Goal: Entertainment & Leisure: Consume media (video, audio)

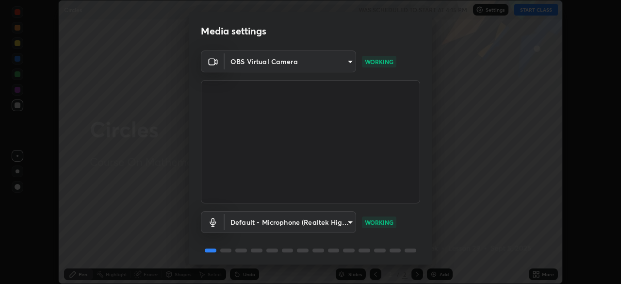
scroll to position [34, 0]
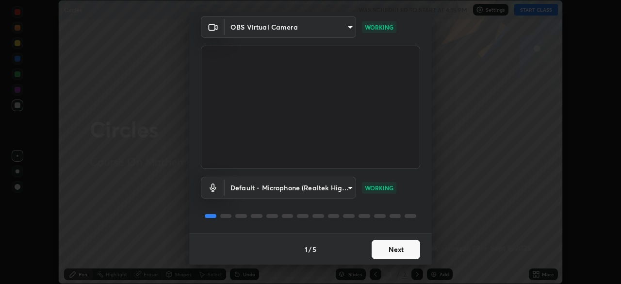
click at [408, 246] on button "Next" at bounding box center [396, 249] width 49 height 19
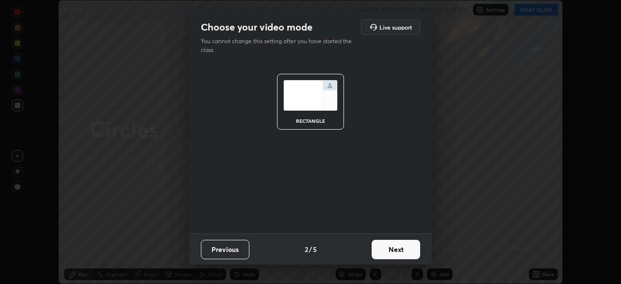
click at [411, 250] on button "Next" at bounding box center [396, 249] width 49 height 19
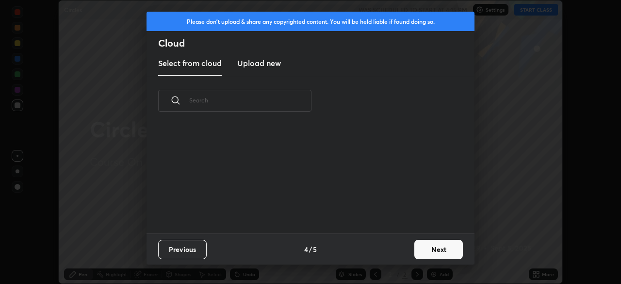
click at [414, 250] on button "Next" at bounding box center [438, 249] width 49 height 19
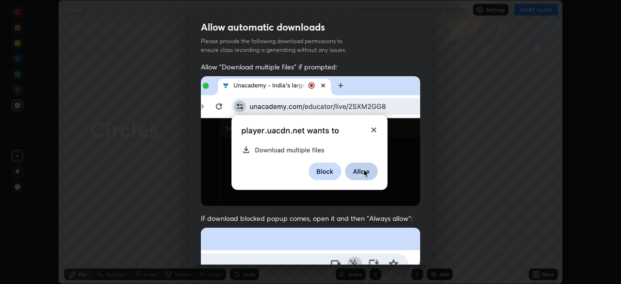
click at [424, 245] on div "Allow "Download multiple files" if prompted: If download blocked popup comes, o…" at bounding box center [310, 266] width 243 height 408
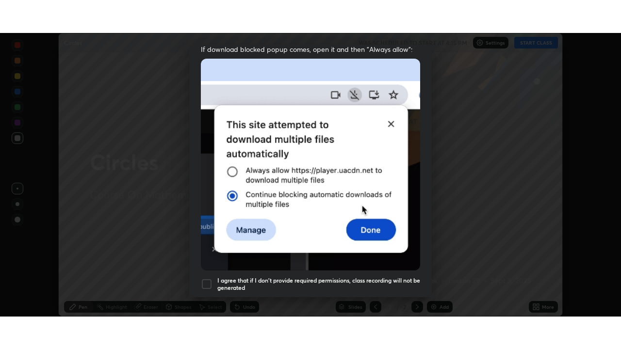
scroll to position [232, 0]
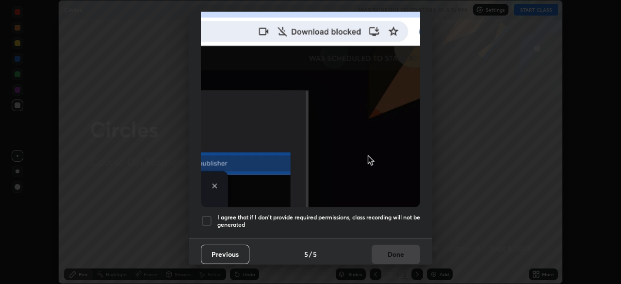
click at [404, 213] on h5 "I agree that if I don't provide required permissions, class recording will not …" at bounding box center [318, 220] width 203 height 15
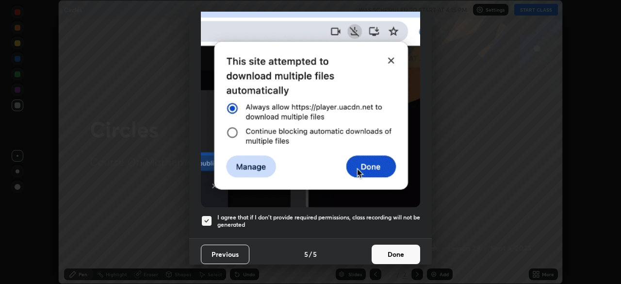
click at [400, 251] on button "Done" at bounding box center [396, 253] width 49 height 19
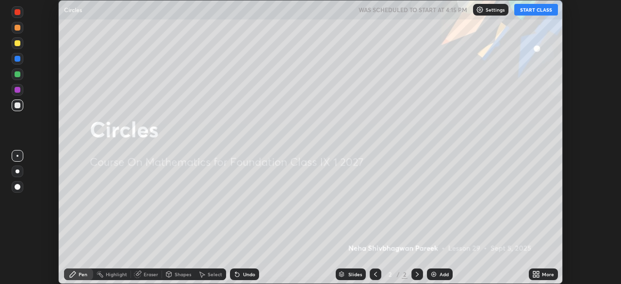
click at [537, 278] on div "More" at bounding box center [543, 274] width 29 height 12
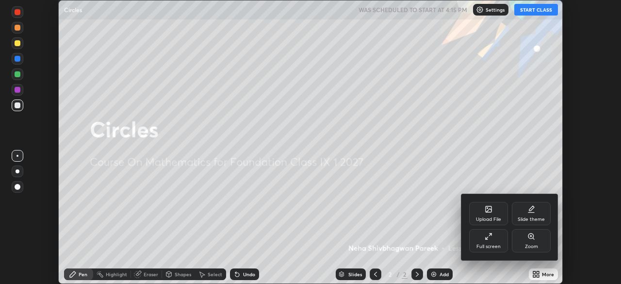
click at [498, 250] on div "Full screen" at bounding box center [488, 240] width 39 height 23
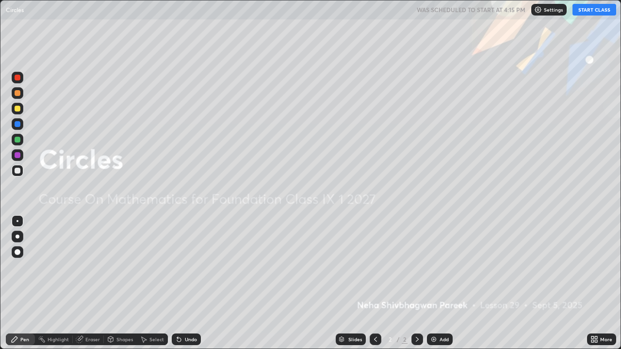
scroll to position [349, 621]
click at [587, 12] on button "START CLASS" at bounding box center [594, 10] width 44 height 12
click at [432, 283] on img at bounding box center [434, 340] width 8 height 8
